Goal: Complete application form

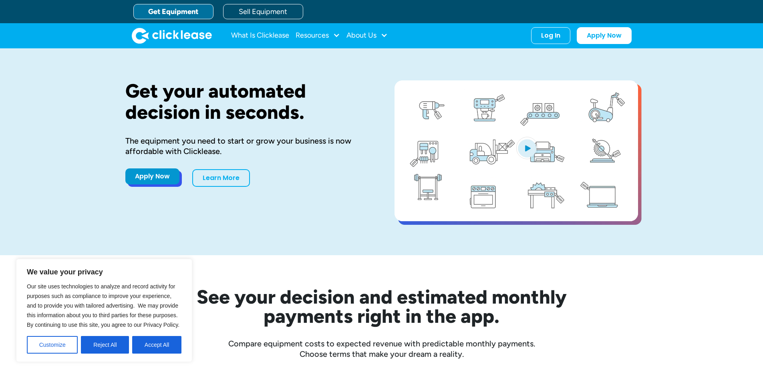
click at [149, 175] on link "Apply Now" at bounding box center [152, 177] width 54 height 16
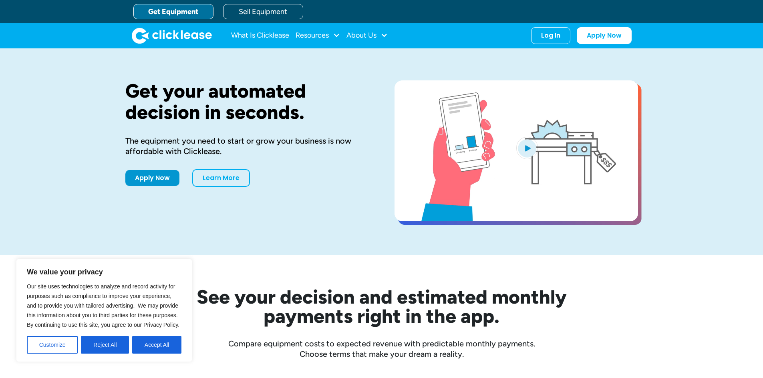
click at [151, 185] on div "Apply Now Learn More" at bounding box center [247, 178] width 244 height 18
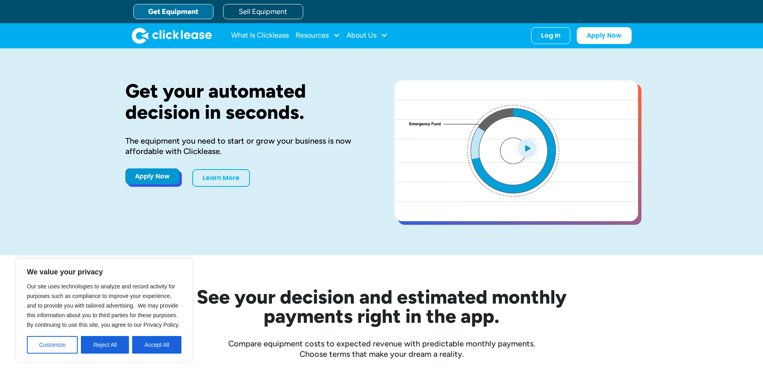
click at [149, 179] on link "Apply Now" at bounding box center [152, 177] width 54 height 16
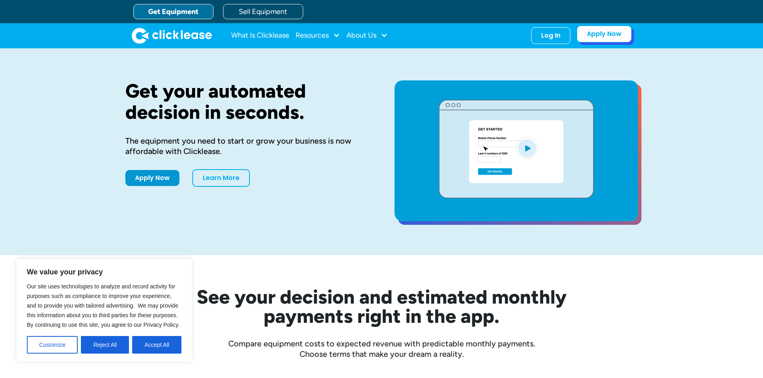
click at [610, 35] on link "Apply Now" at bounding box center [604, 34] width 55 height 17
